Goal: Task Accomplishment & Management: Manage account settings

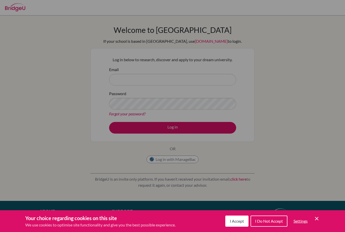
click at [232, 86] on div "Cookie Preferences" at bounding box center [172, 116] width 345 height 232
click at [234, 219] on span "I Accept" at bounding box center [237, 220] width 14 height 5
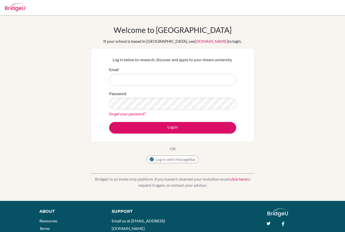
click at [185, 158] on button "Log in with ManageBac" at bounding box center [172, 159] width 52 height 8
click at [188, 158] on button "Log in with ManageBac" at bounding box center [172, 159] width 52 height 8
click at [213, 77] on input "Email" at bounding box center [172, 80] width 127 height 12
type input "[EMAIL_ADDRESS][DOMAIN_NAME]"
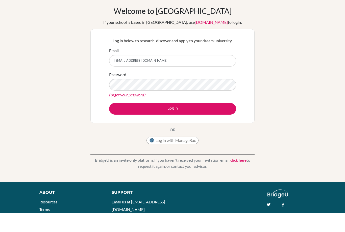
click at [212, 122] on button "Log in" at bounding box center [172, 128] width 127 height 12
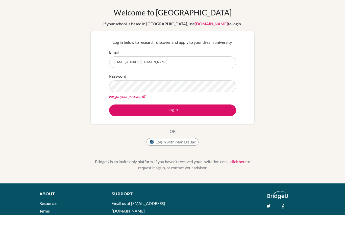
click at [217, 122] on button "Log in" at bounding box center [172, 128] width 127 height 12
